Goal: Transaction & Acquisition: Subscribe to service/newsletter

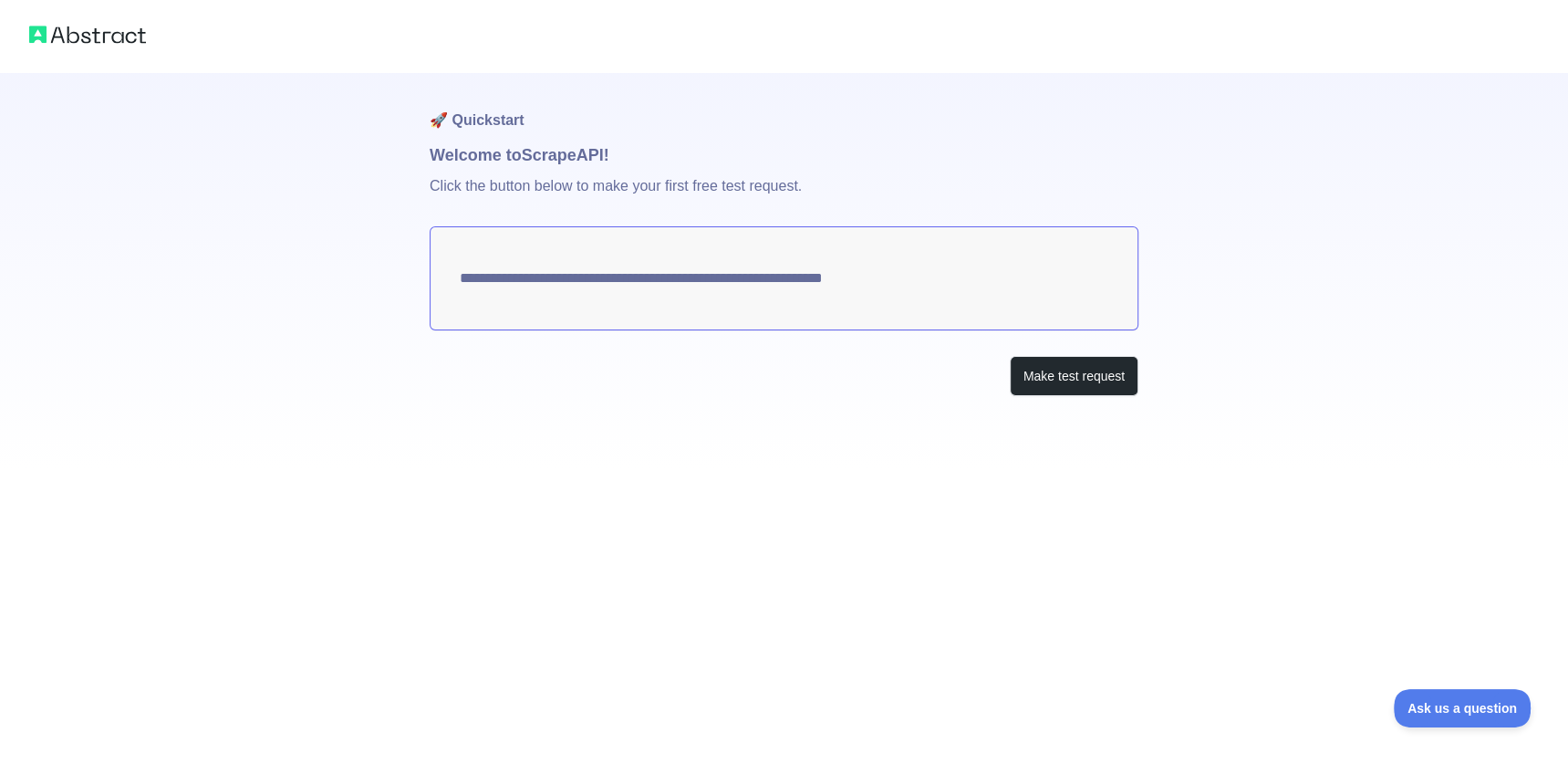
click at [497, 267] on textarea "**********" at bounding box center [784, 279] width 709 height 104
click at [1071, 383] on button "Make test request" at bounding box center [1074, 376] width 128 height 41
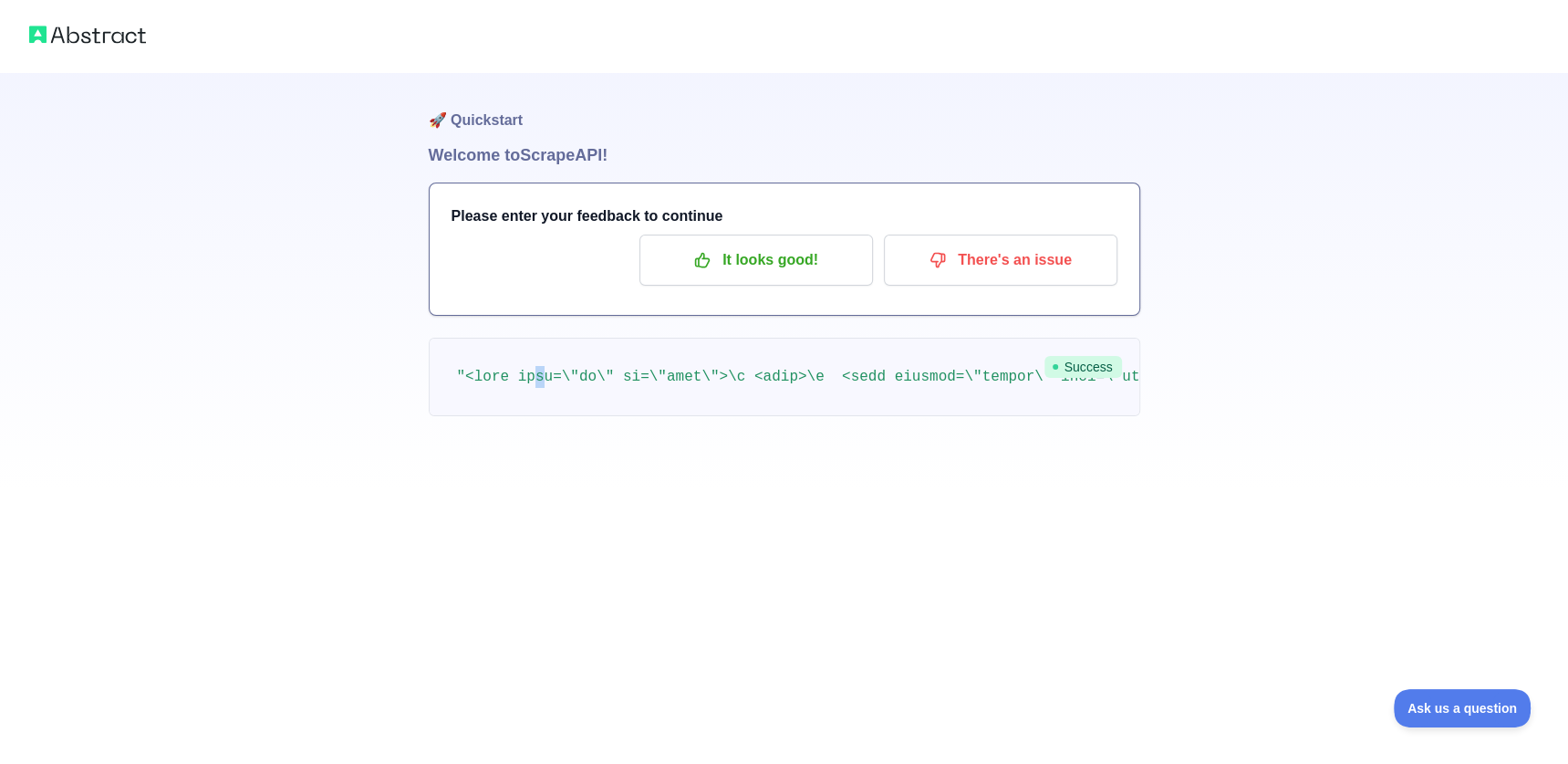
click at [471, 226] on h3 "Please enter your feedback to continue" at bounding box center [784, 215] width 666 height 22
click at [488, 212] on h3 "Please enter your feedback to continue" at bounding box center [784, 215] width 666 height 22
click at [1432, 700] on span "Ask us a question" at bounding box center [1453, 705] width 137 height 13
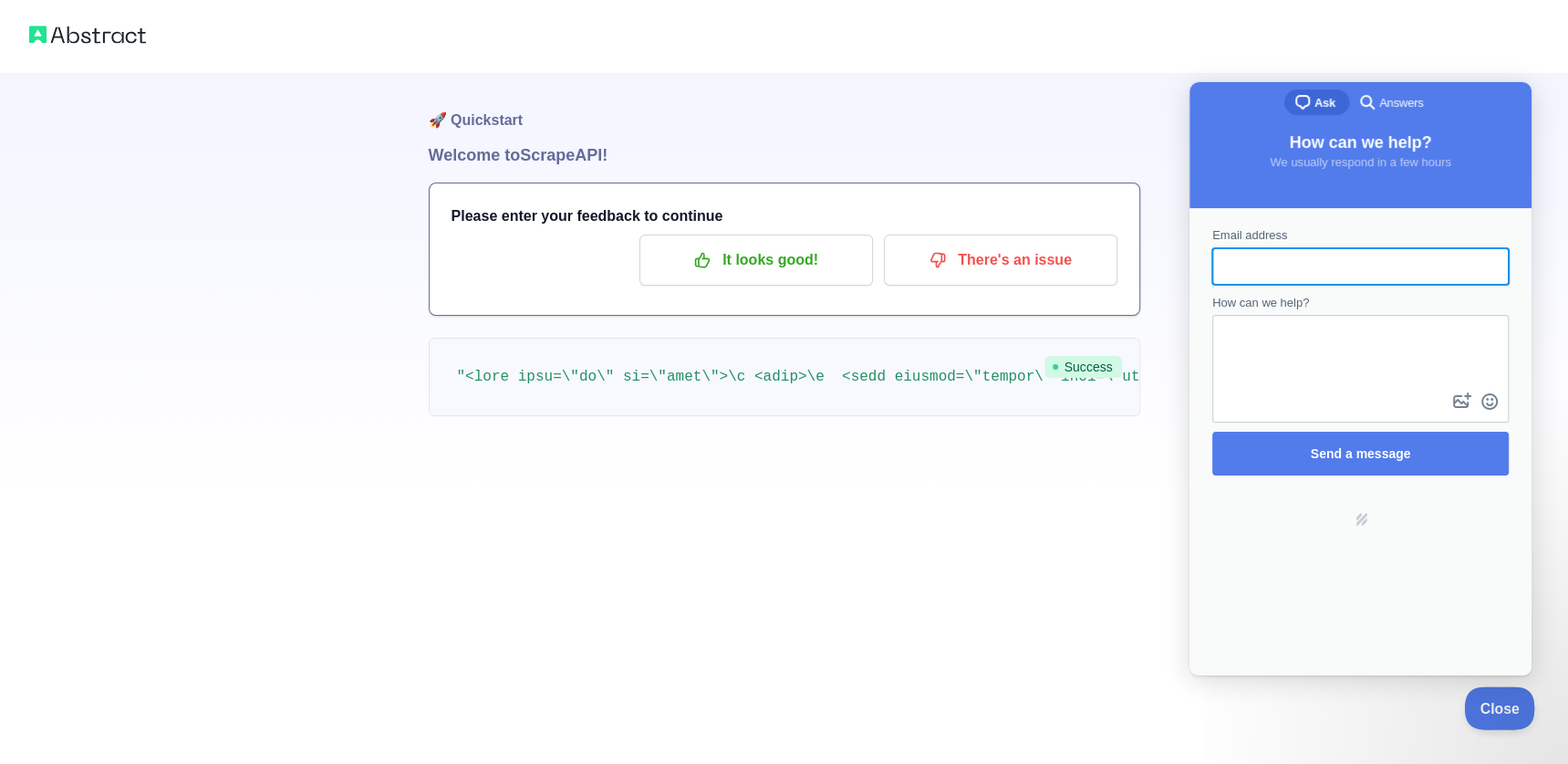
click at [1498, 707] on span "Close" at bounding box center [1495, 705] width 62 height 13
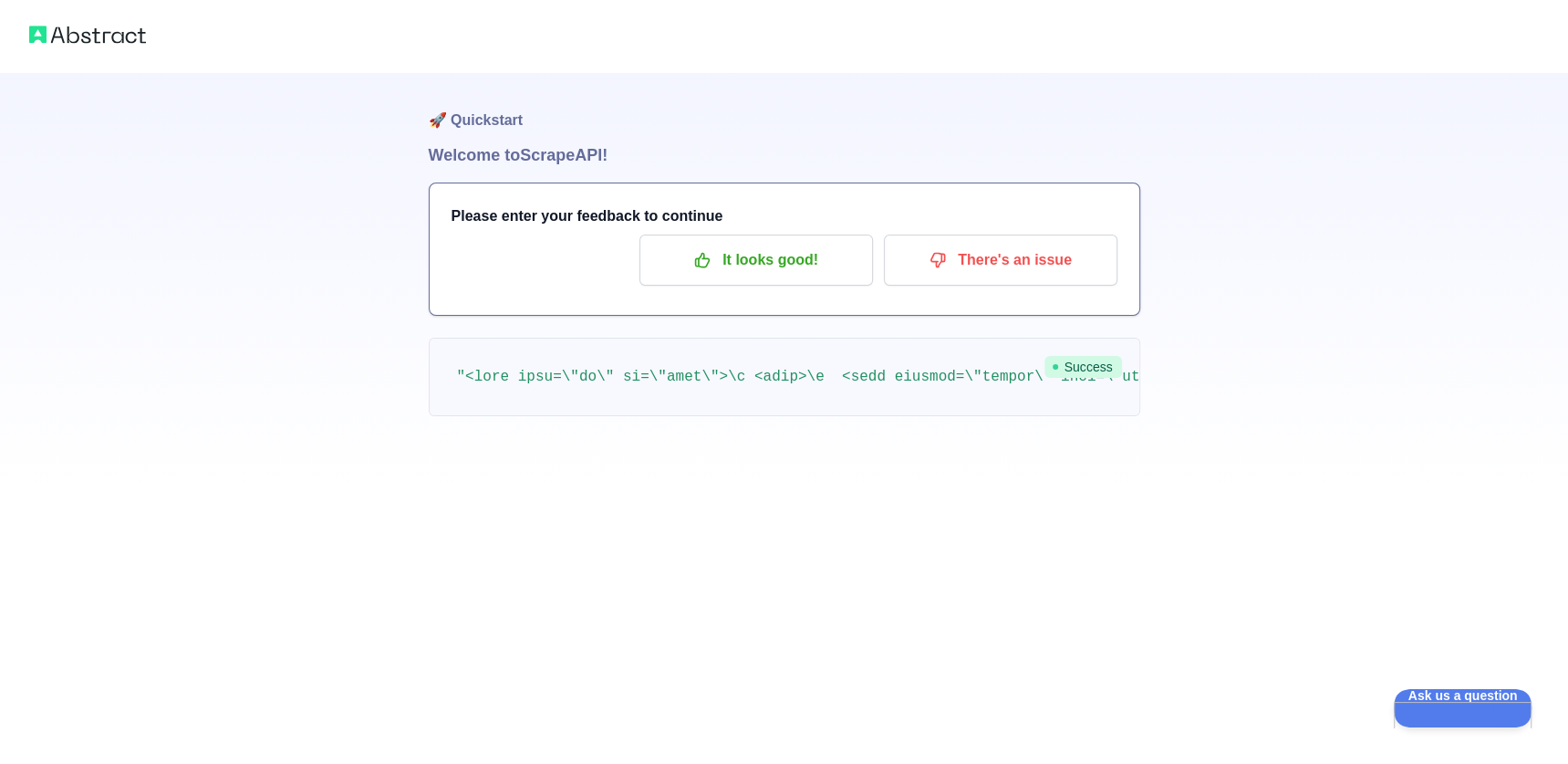
click at [109, 37] on img at bounding box center [88, 34] width 117 height 25
click at [479, 141] on h1 "🚀 Quickstart" at bounding box center [784, 107] width 712 height 69
click at [500, 212] on h3 "Please enter your feedback to continue" at bounding box center [784, 215] width 666 height 22
click at [756, 264] on p "It looks good!" at bounding box center [756, 260] width 206 height 31
